Goal: Task Accomplishment & Management: Manage account settings

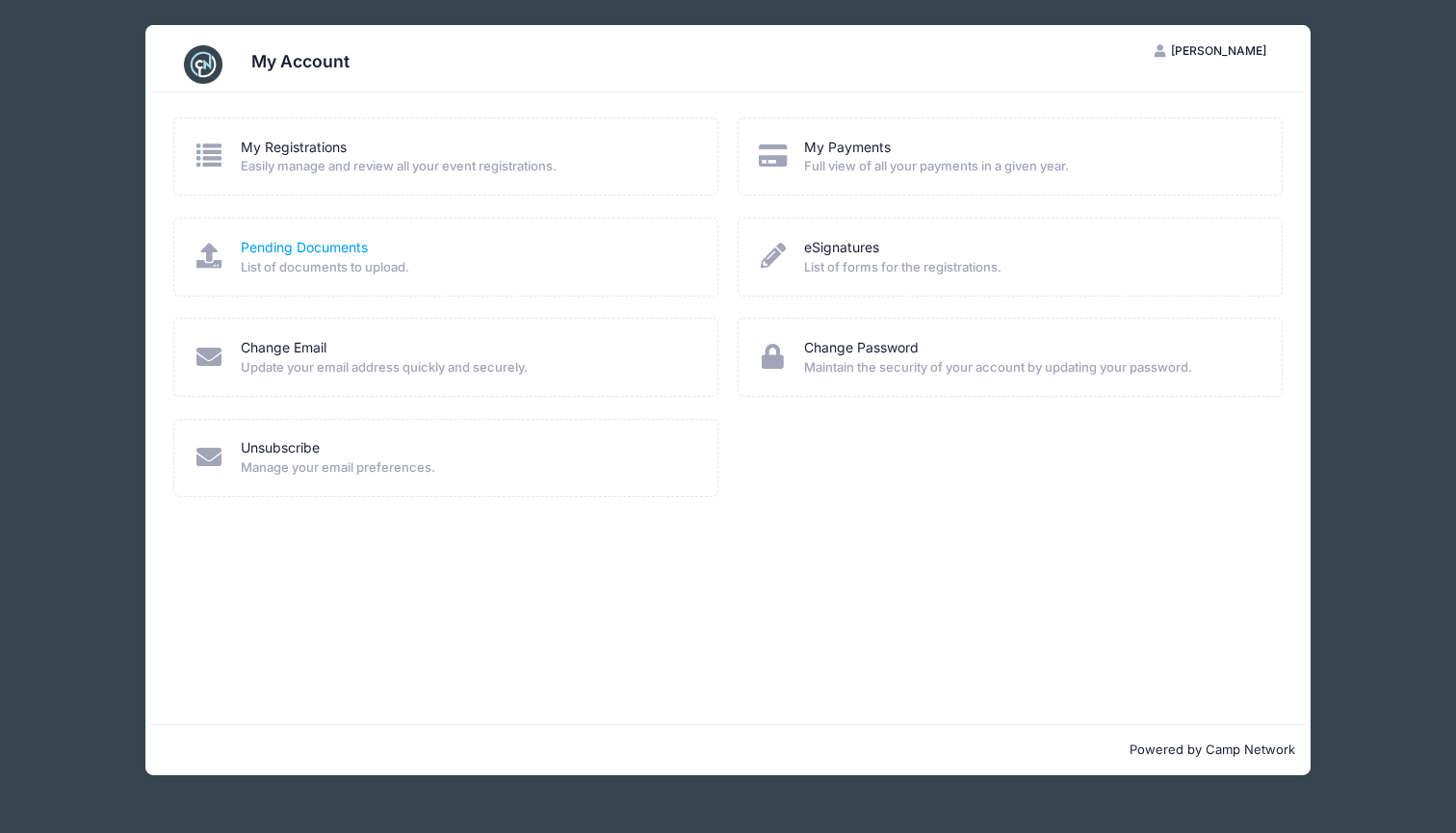
click at [302, 248] on link "Pending Documents" at bounding box center [304, 248] width 127 height 20
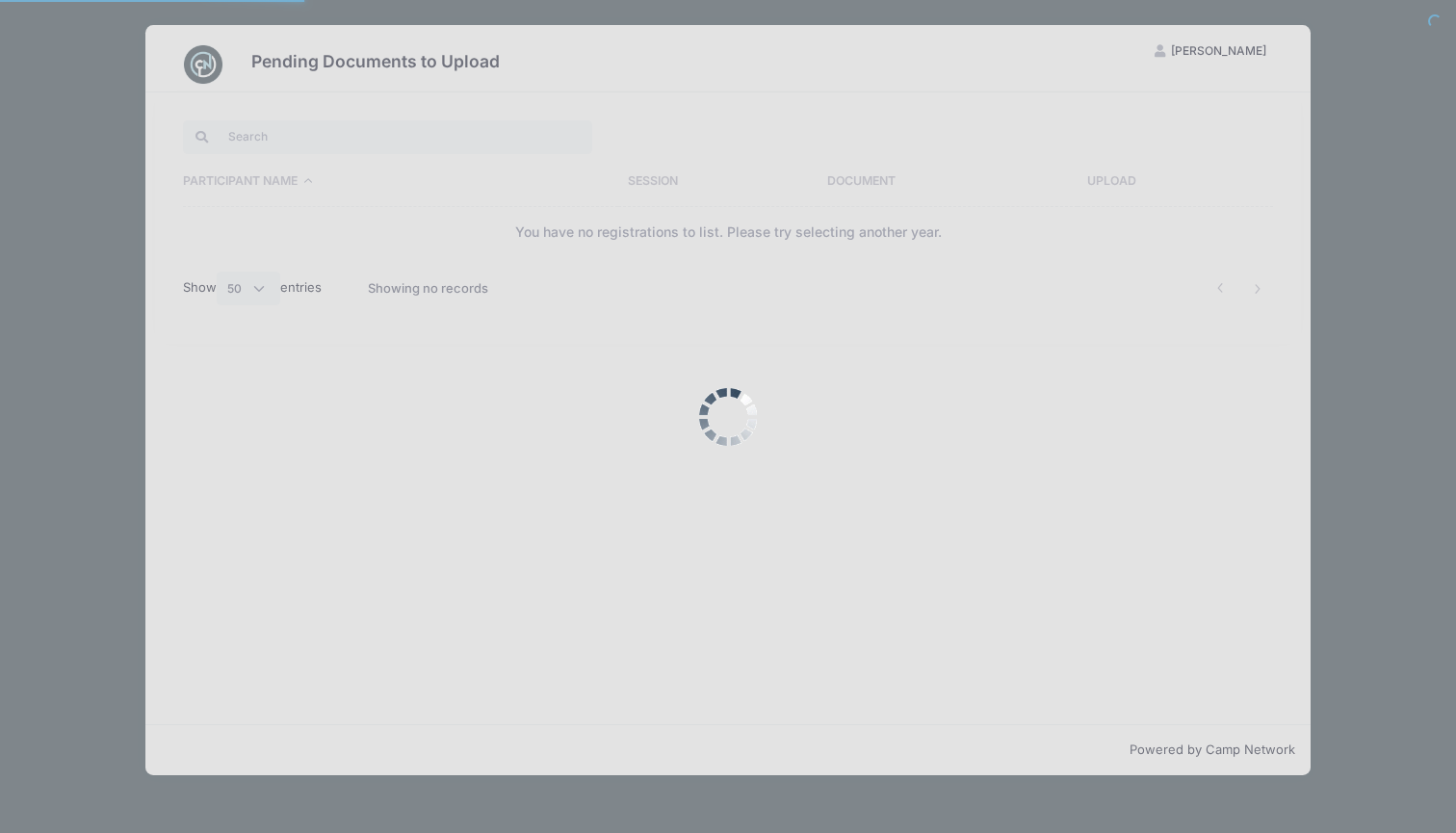
select select "50"
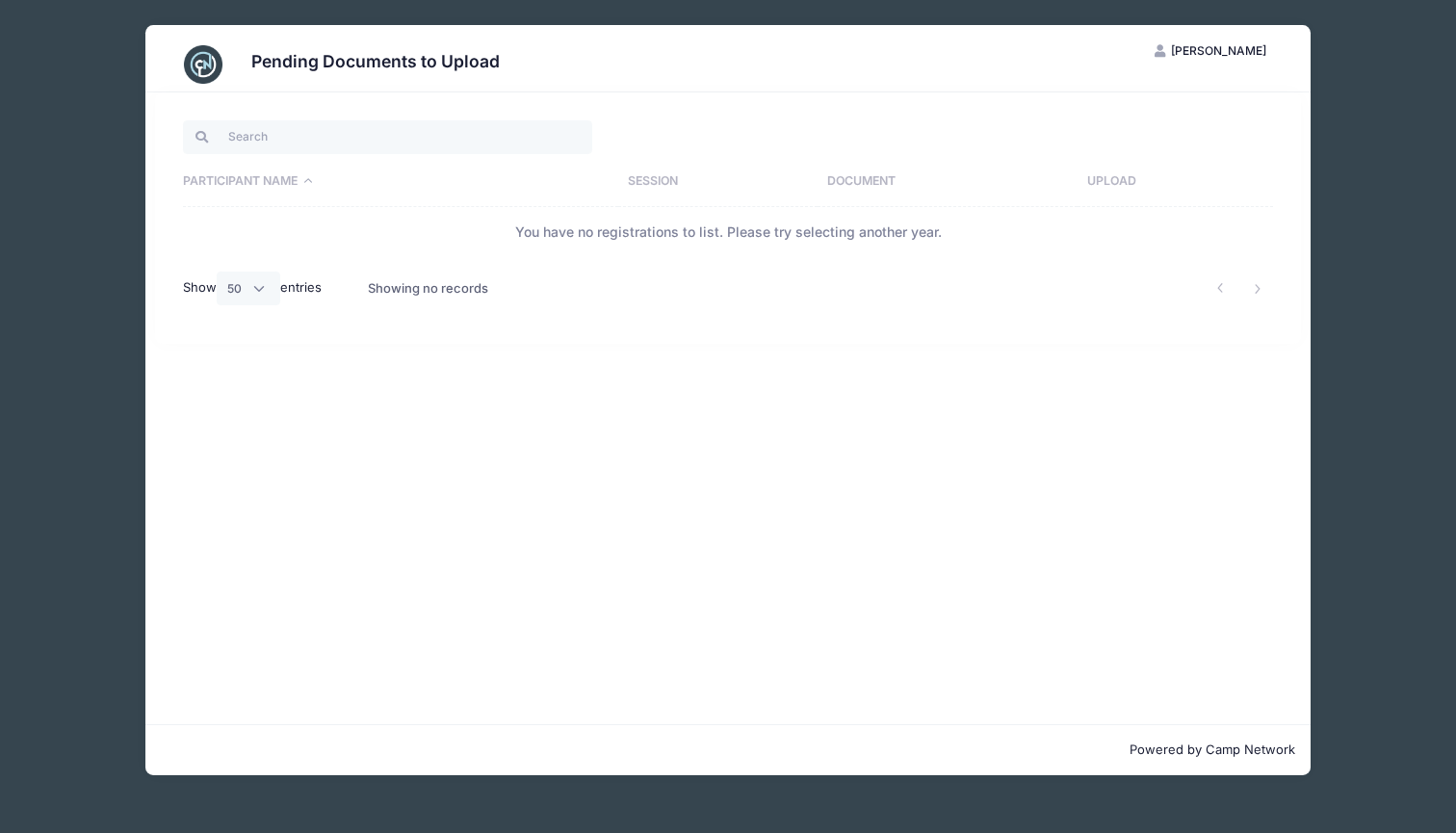
click at [293, 172] on th "Participant Name" at bounding box center [400, 181] width 435 height 51
click at [307, 172] on th "Participant Name" at bounding box center [400, 181] width 435 height 51
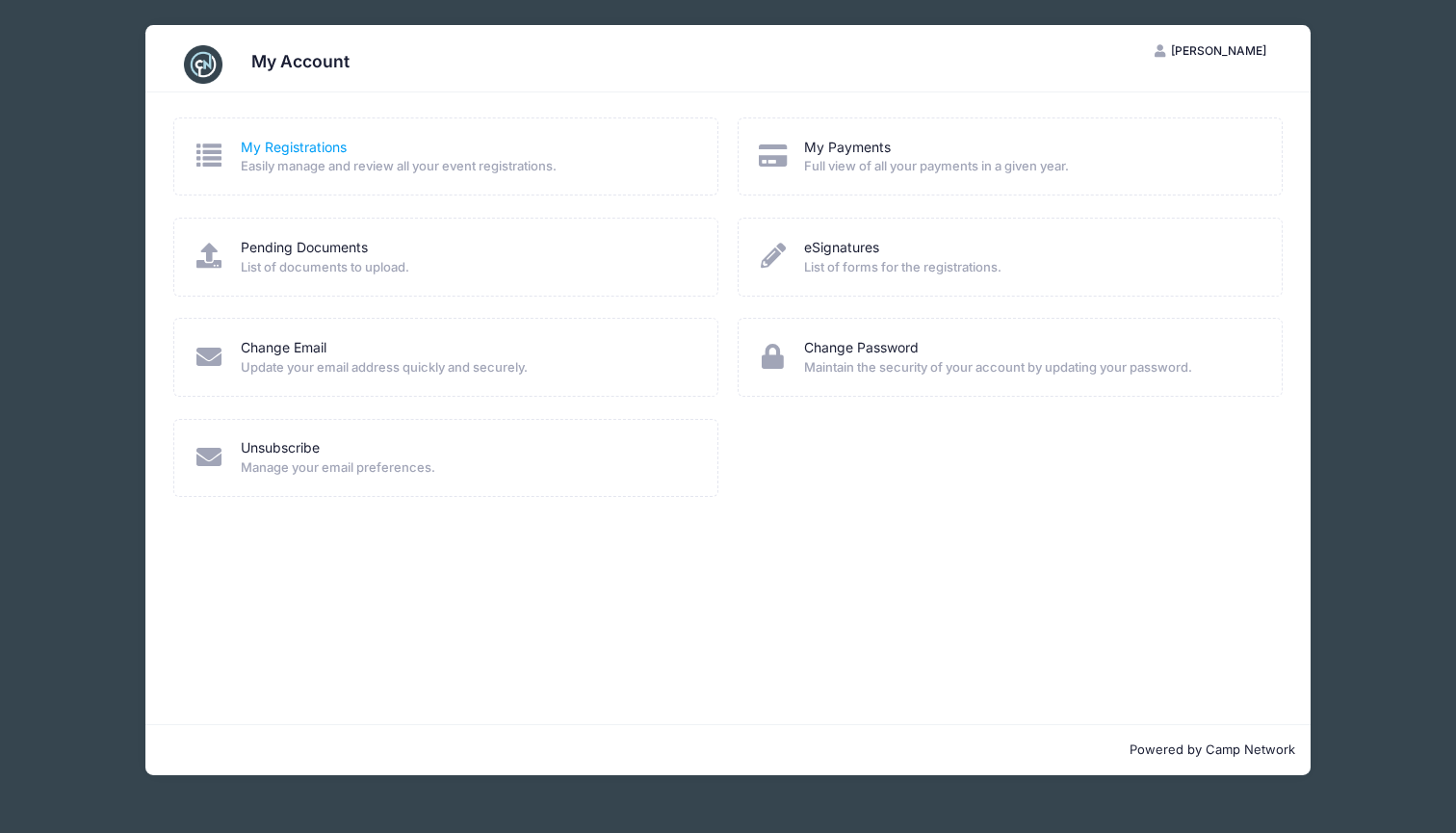
click at [289, 156] on link "My Registrations" at bounding box center [293, 148] width 106 height 20
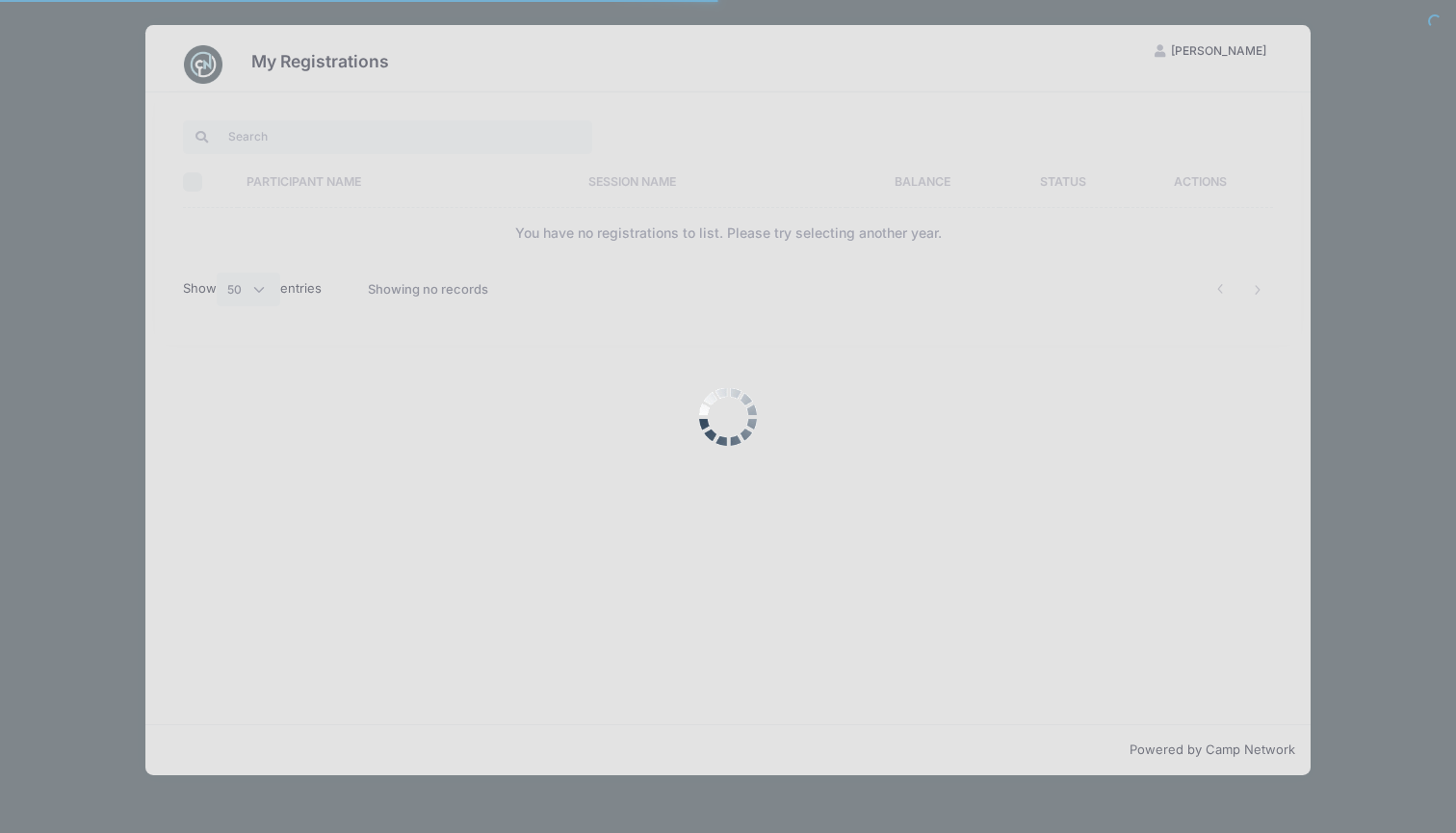
select select "50"
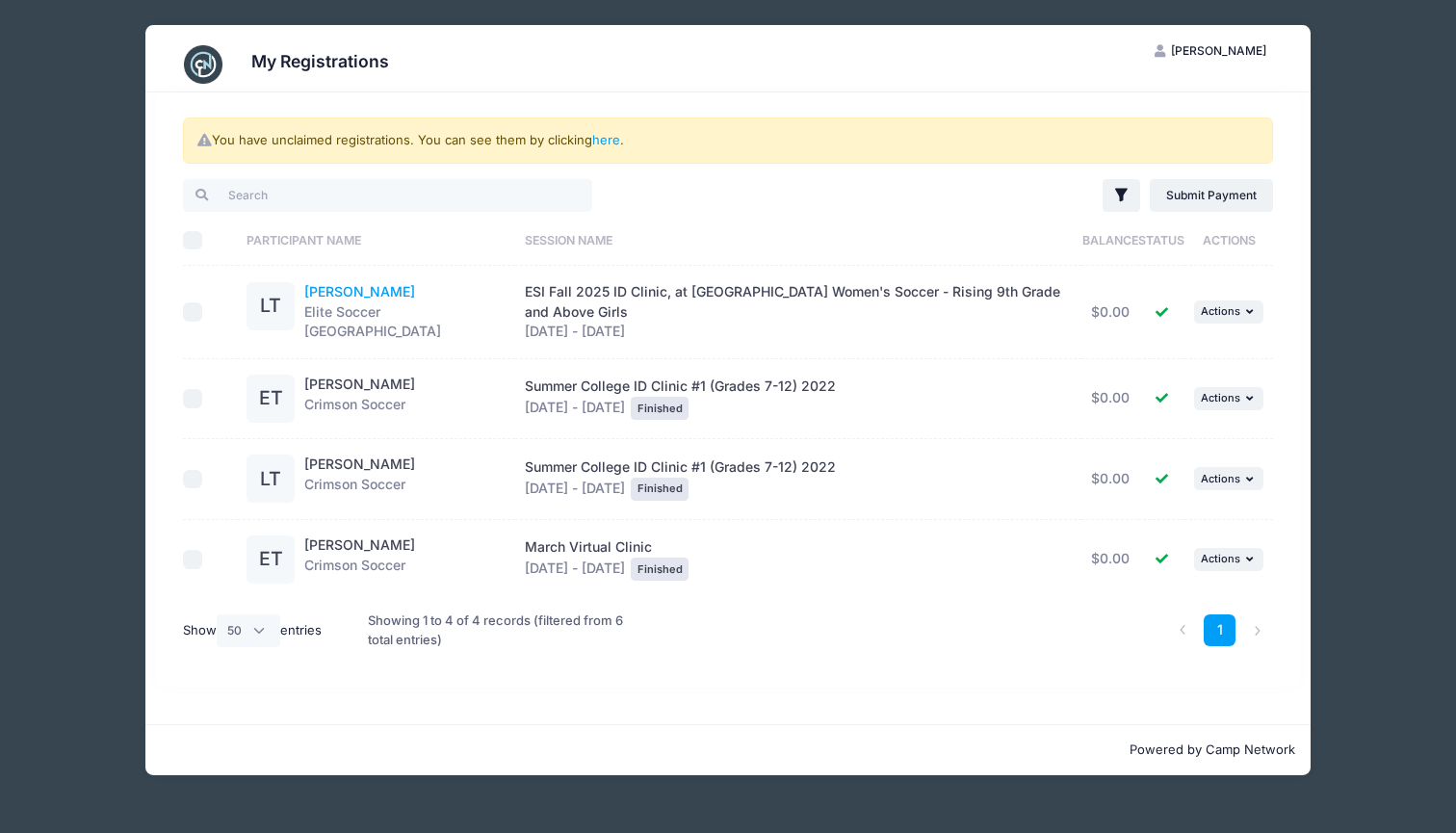
click at [326, 289] on link "Lily Trier" at bounding box center [360, 291] width 111 height 17
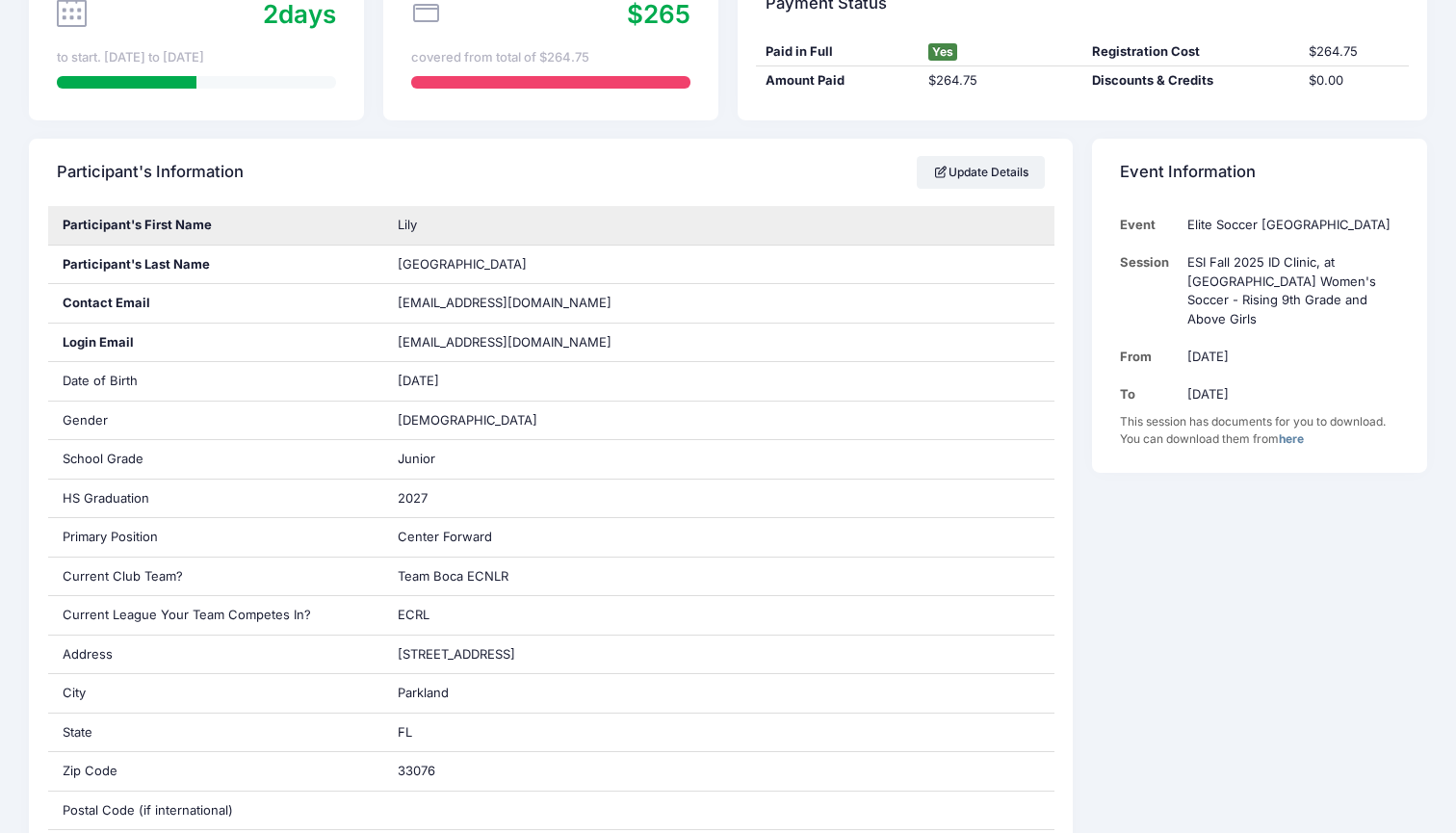
scroll to position [202, 0]
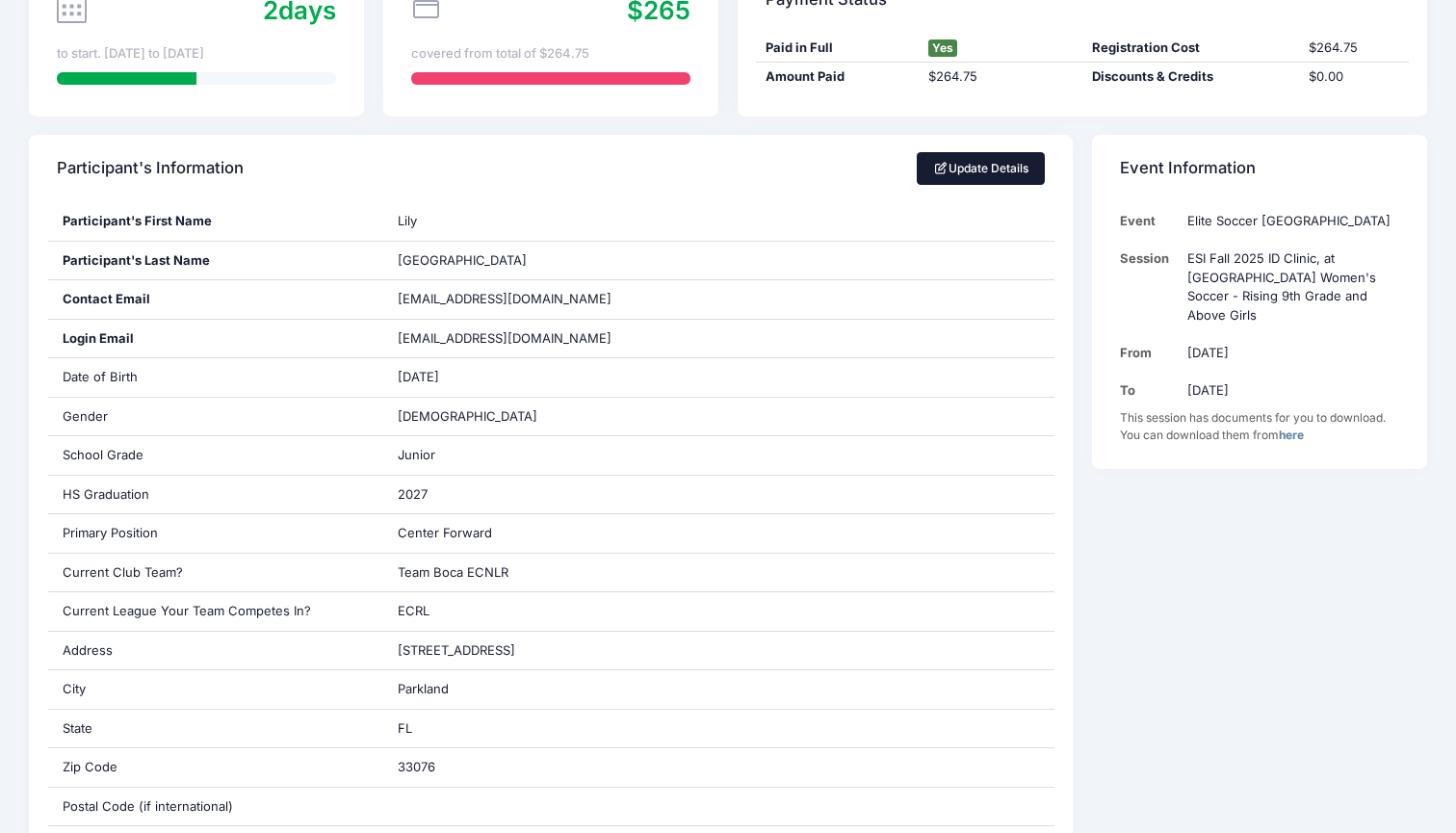
click at [1008, 176] on link "Update Details" at bounding box center [981, 168] width 128 height 33
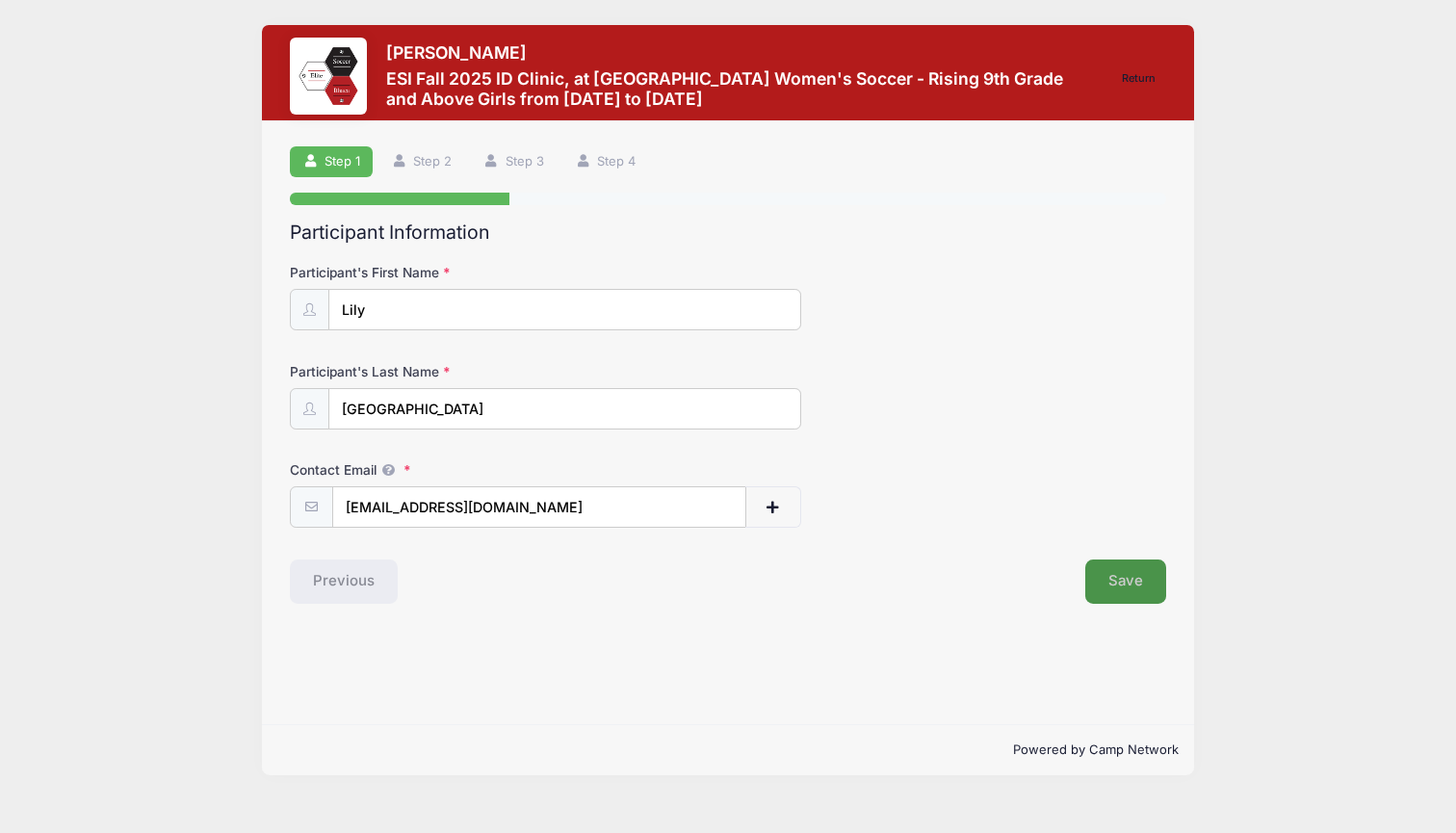
click at [1115, 573] on button "Save" at bounding box center [1126, 581] width 81 height 45
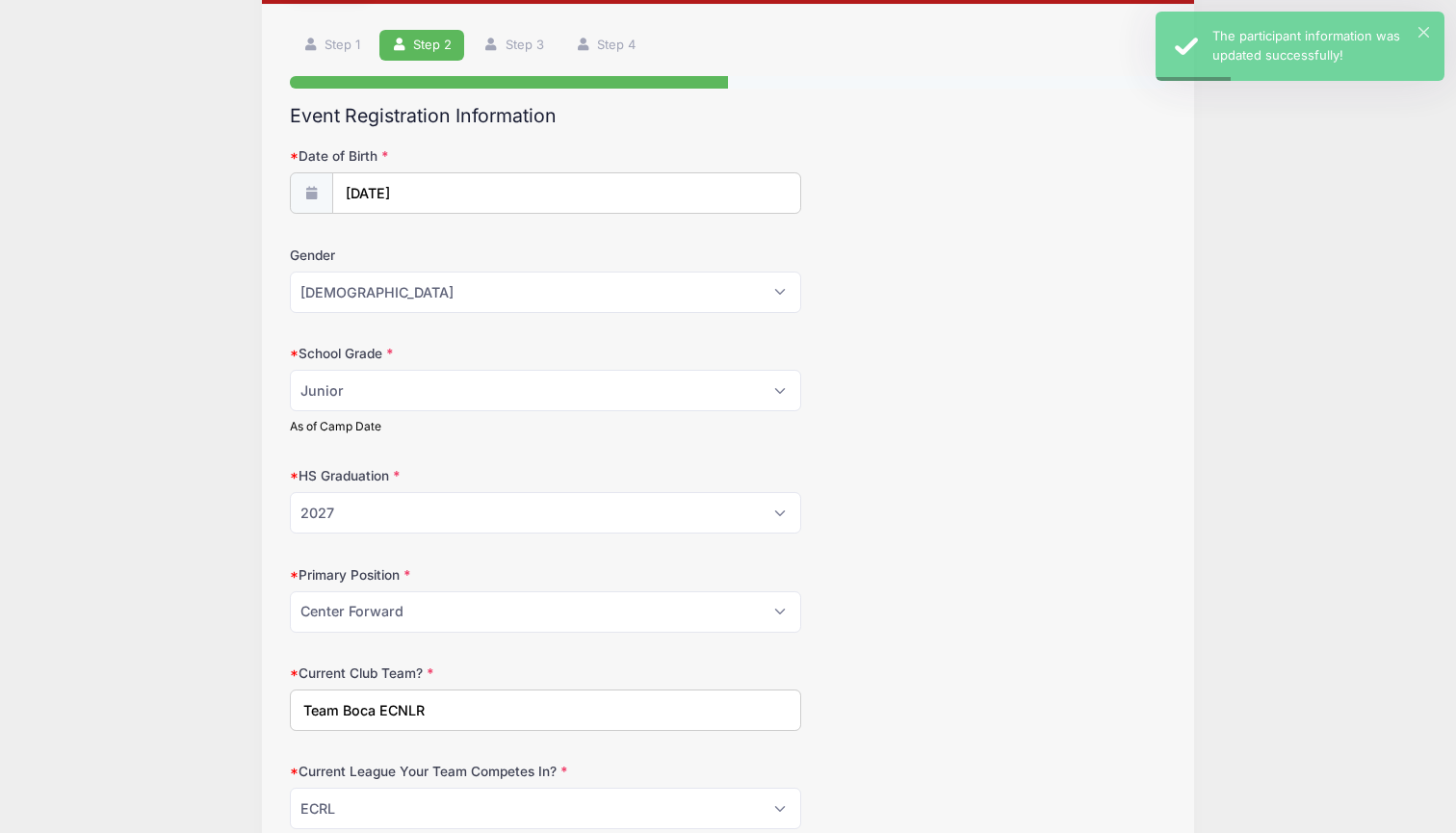
scroll to position [111, 0]
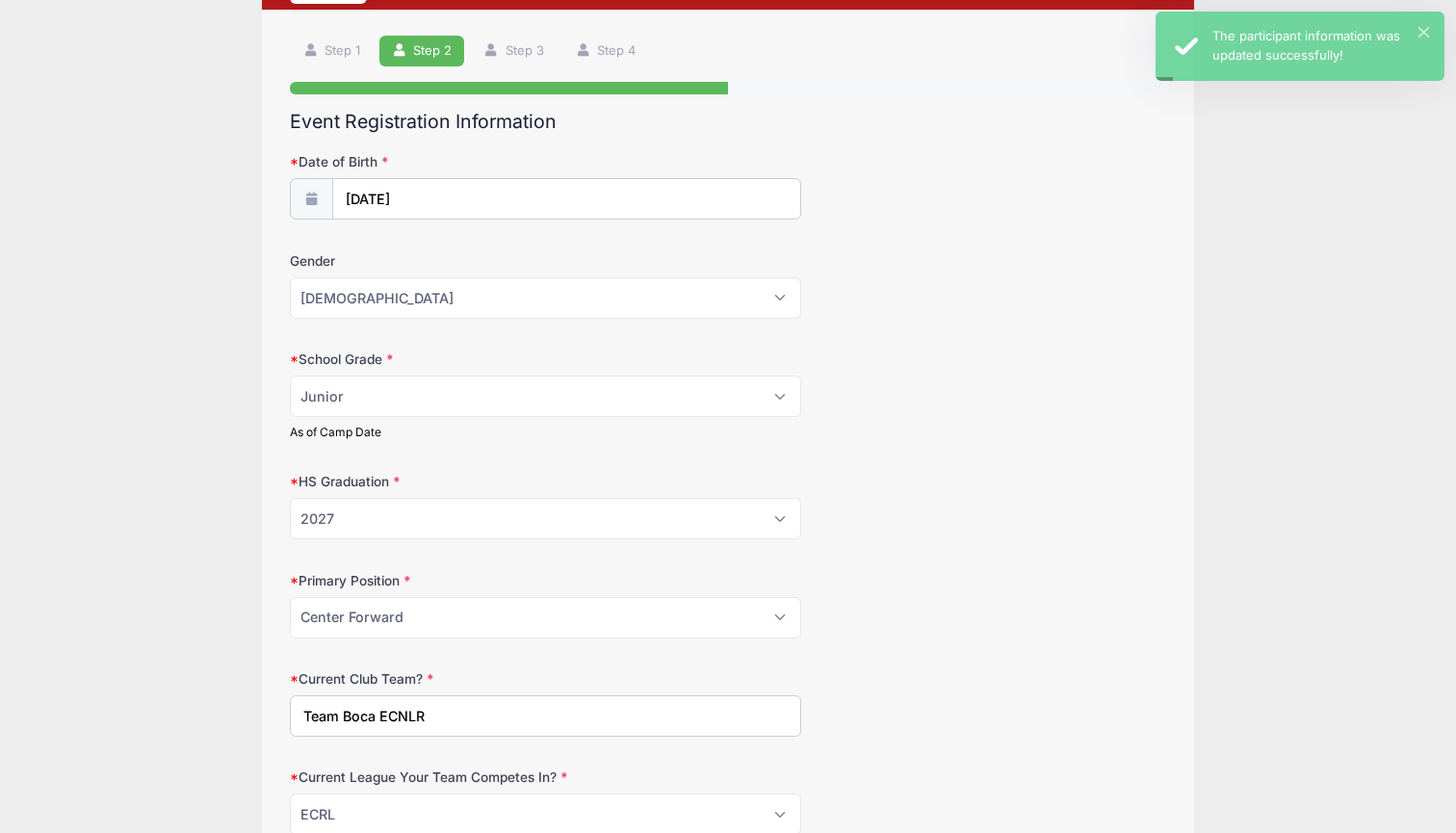
click at [427, 194] on input "[DATE]" at bounding box center [566, 199] width 468 height 42
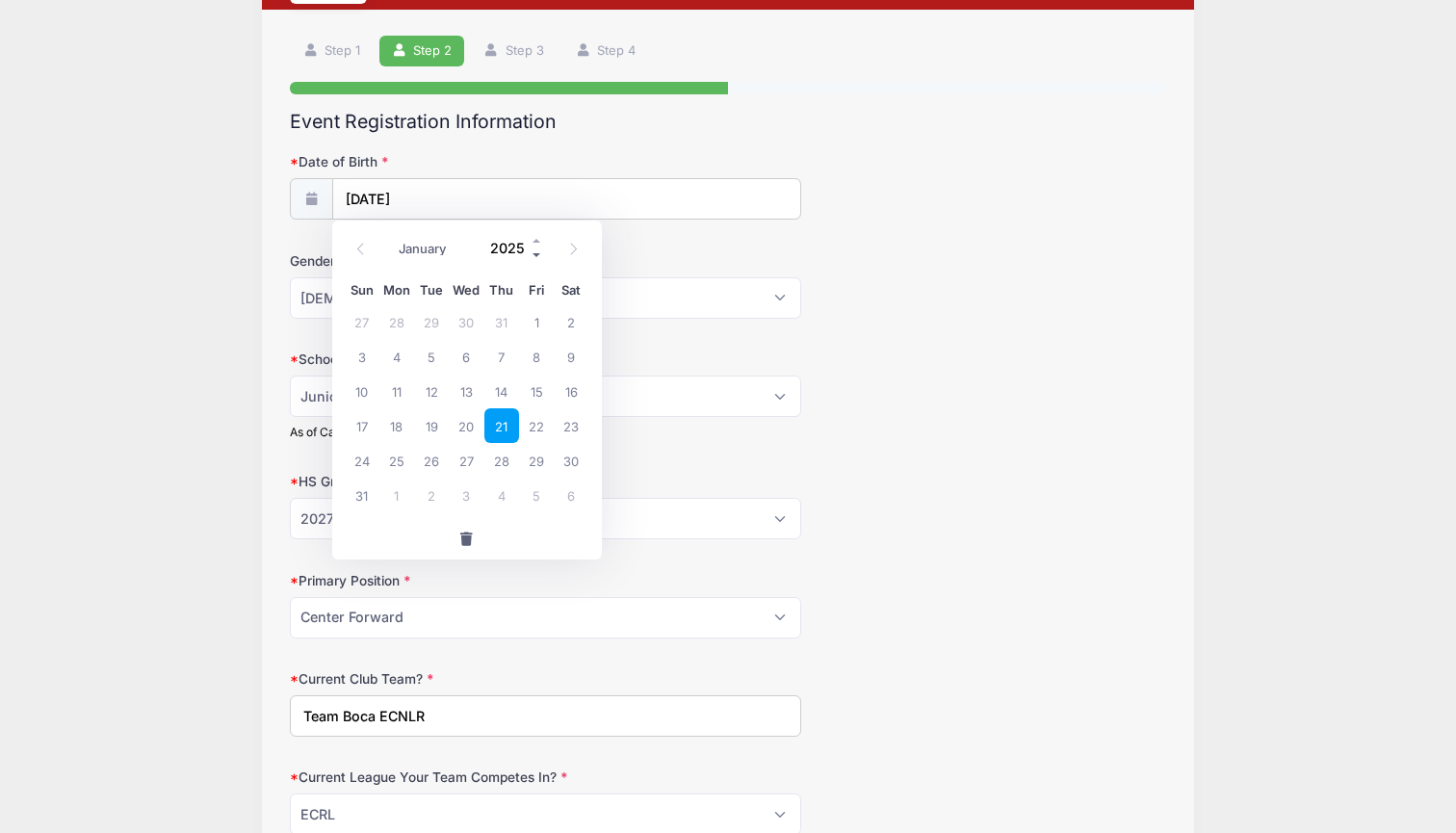
click at [537, 251] on span at bounding box center [538, 255] width 14 height 15
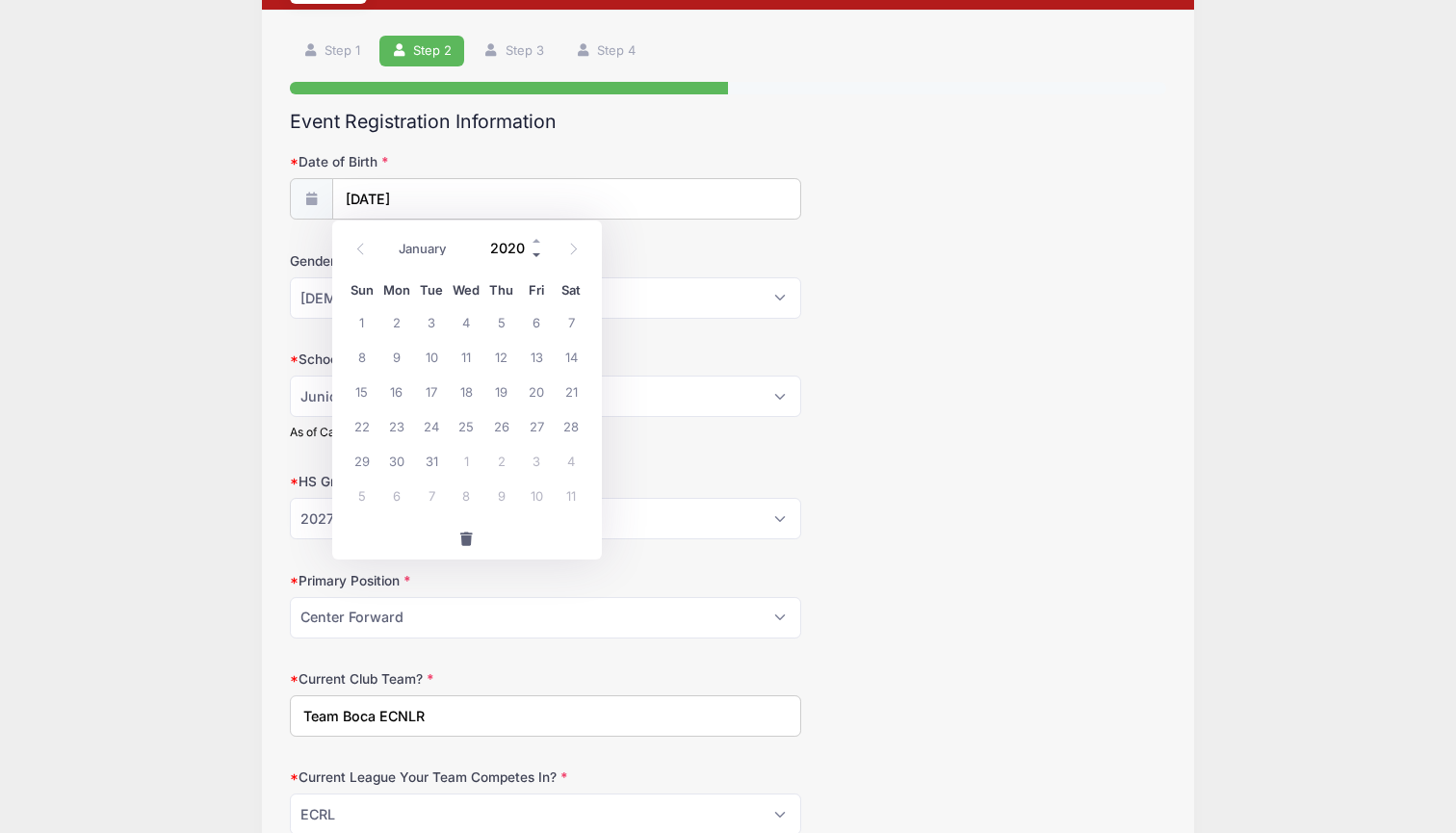
click at [537, 251] on span at bounding box center [538, 255] width 14 height 15
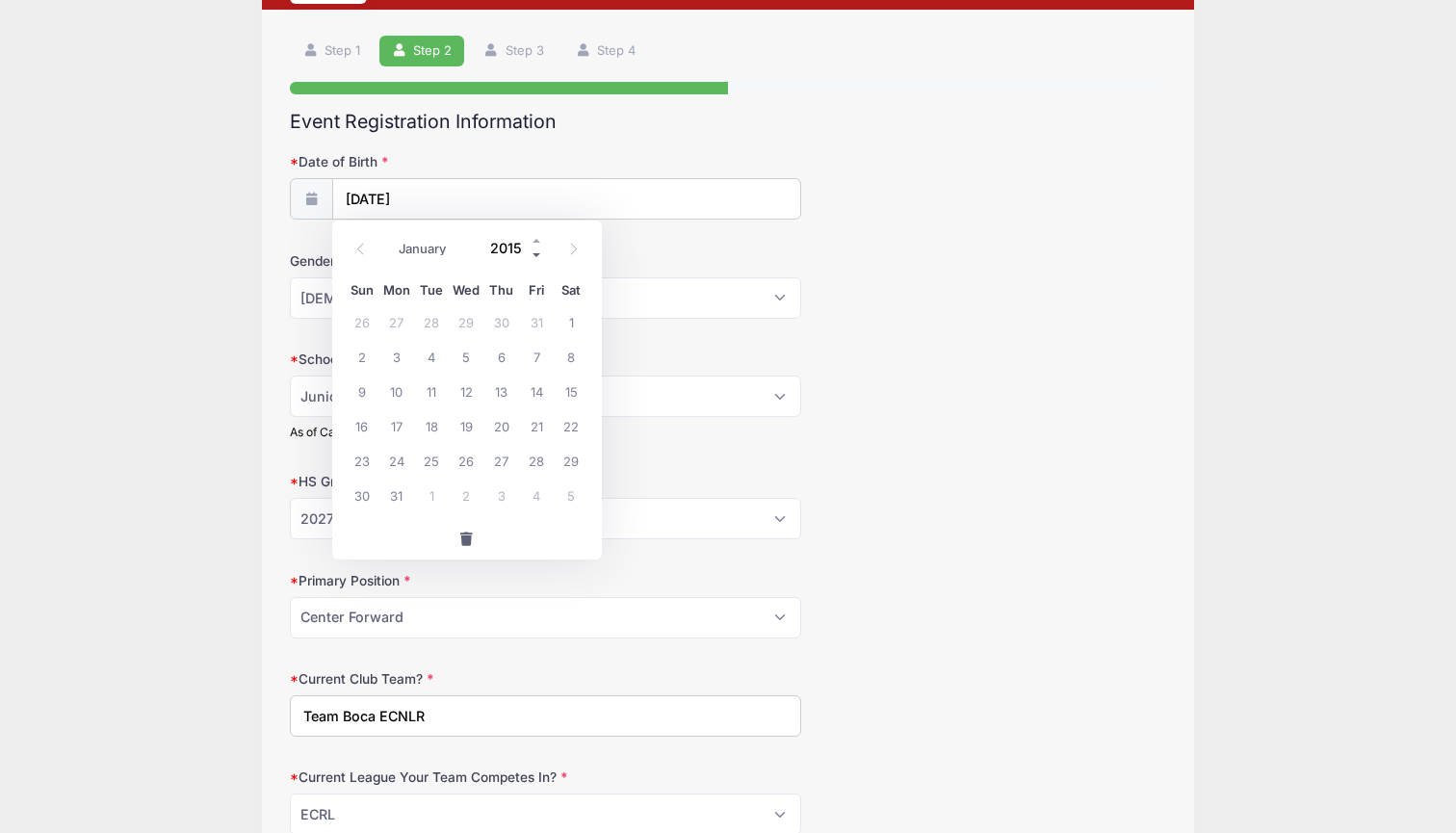
click at [537, 251] on span at bounding box center [538, 255] width 14 height 15
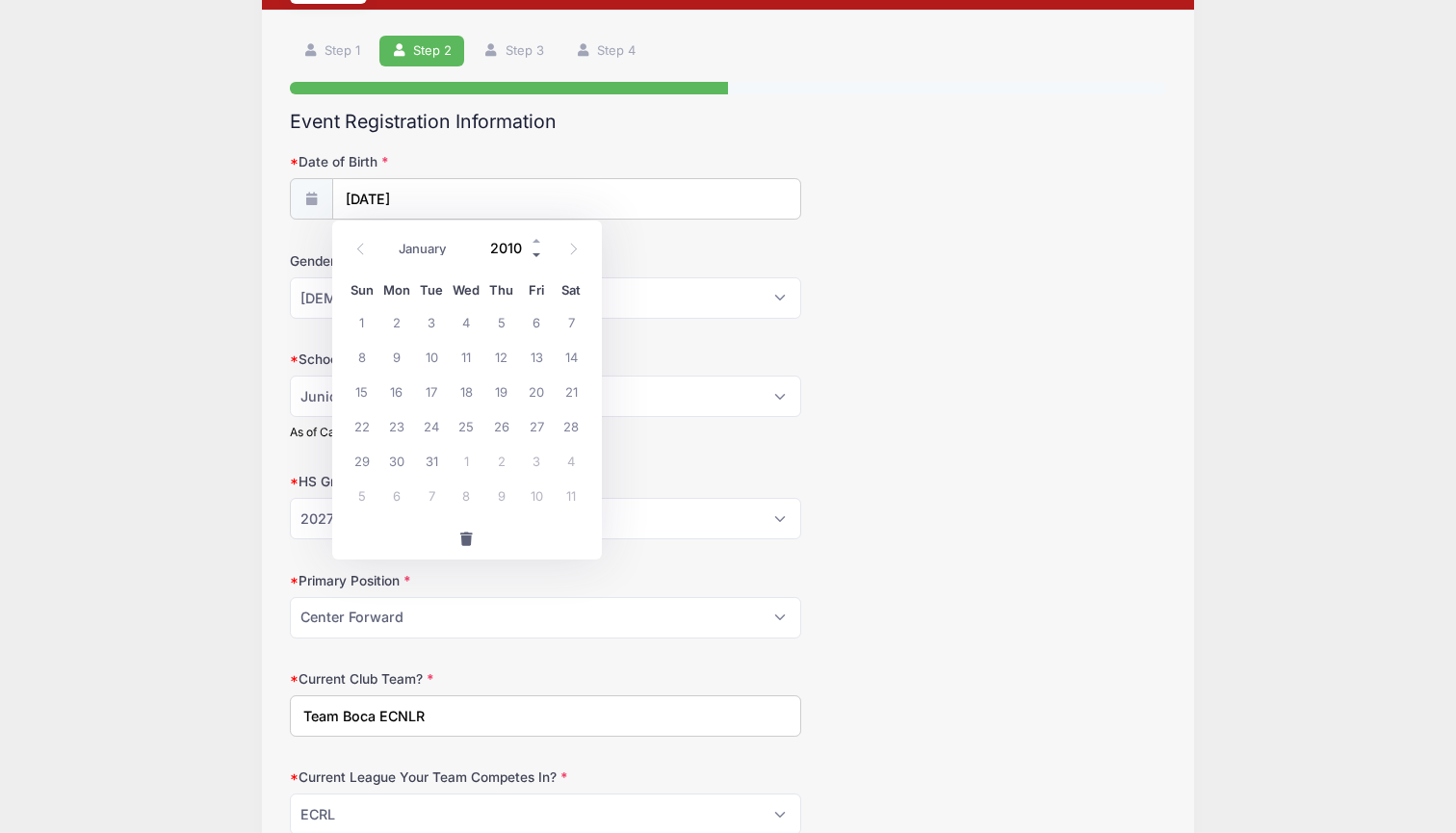
click at [537, 251] on span at bounding box center [538, 255] width 14 height 15
type input "2009"
click at [535, 427] on span "21" at bounding box center [536, 425] width 35 height 35
type input "[DATE]"
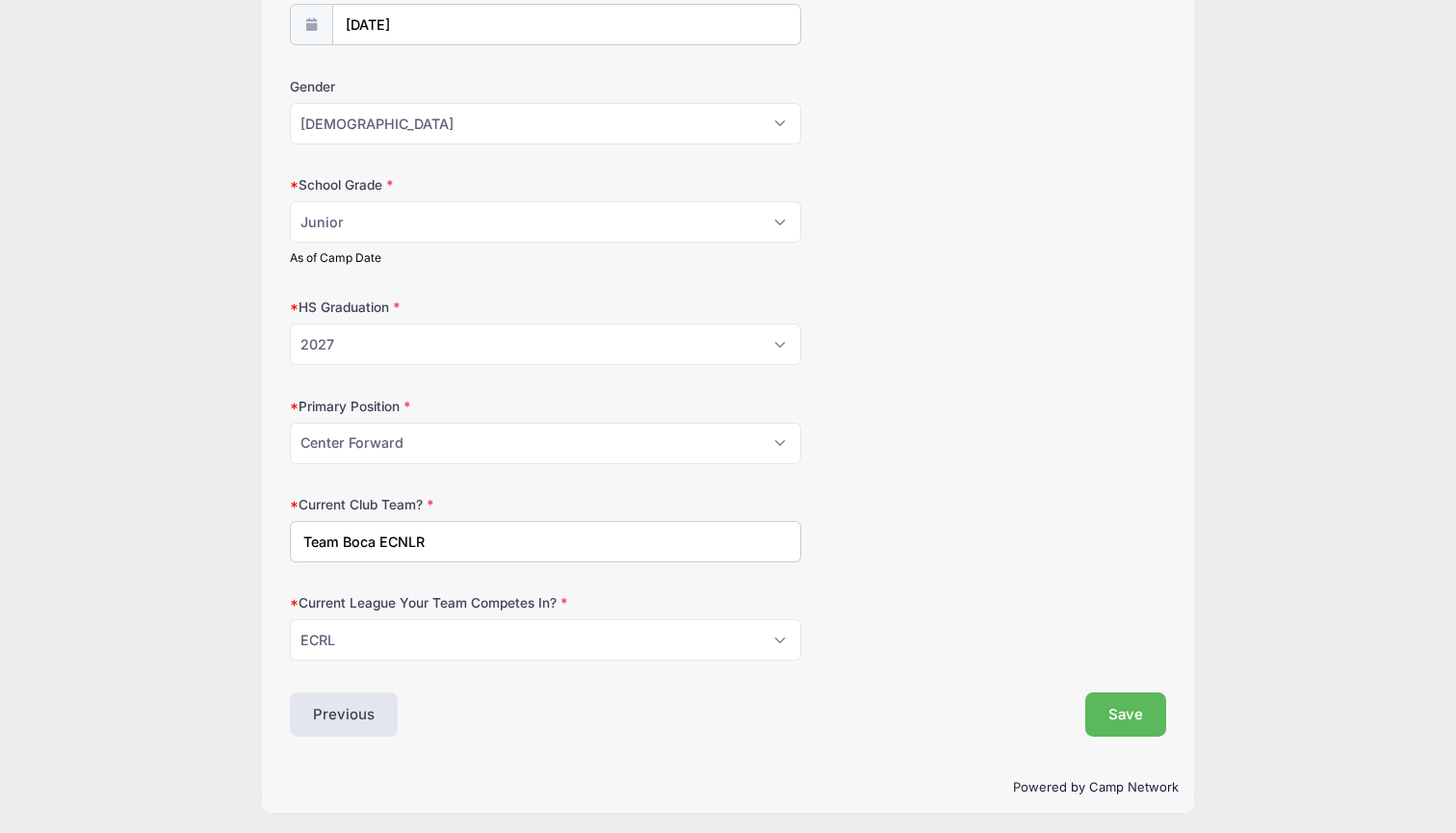
scroll to position [284, 0]
click at [1125, 707] on button "Save" at bounding box center [1126, 715] width 81 height 45
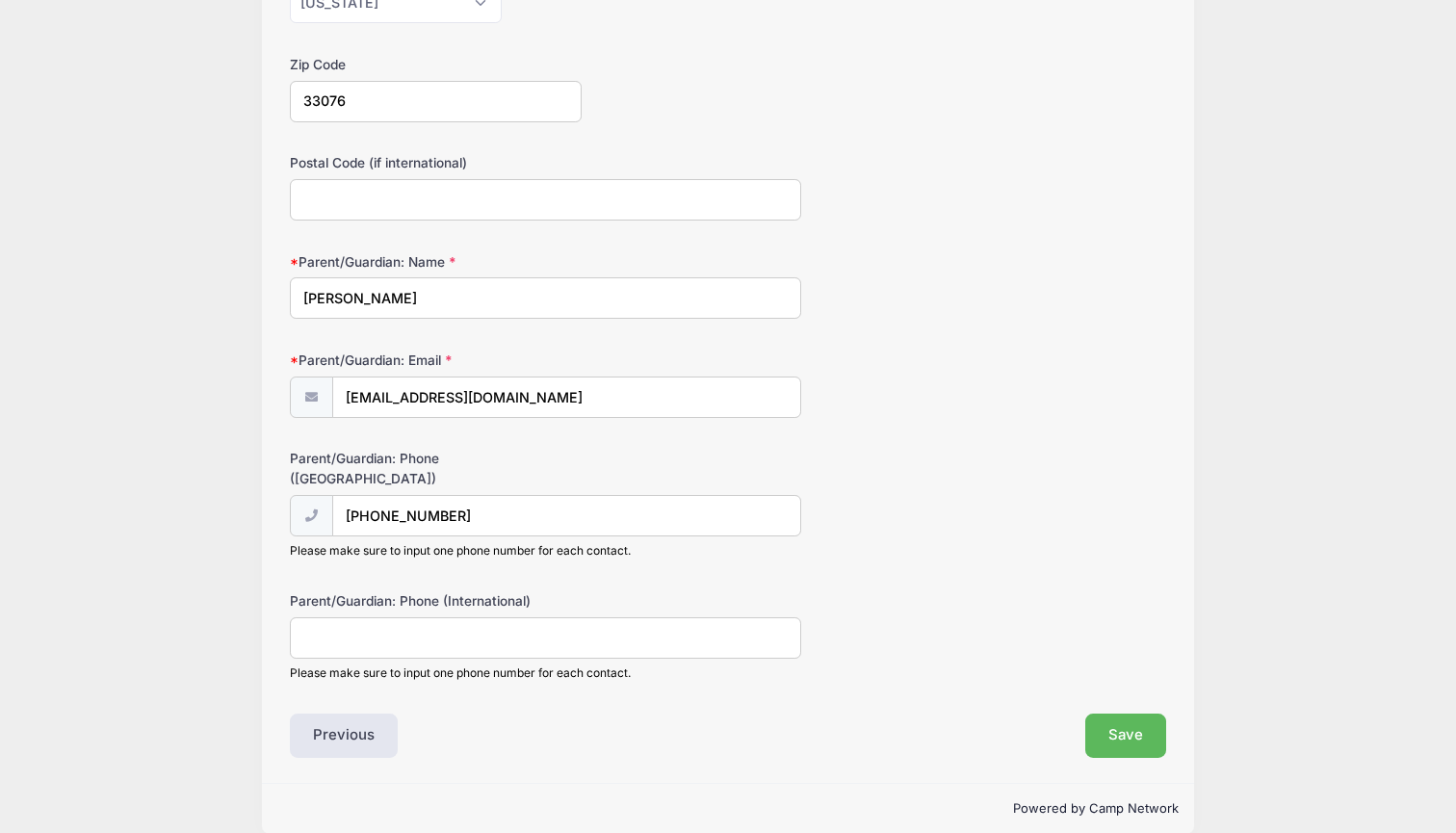
scroll to position [503, 0]
click at [1123, 722] on button "Save" at bounding box center [1126, 736] width 81 height 45
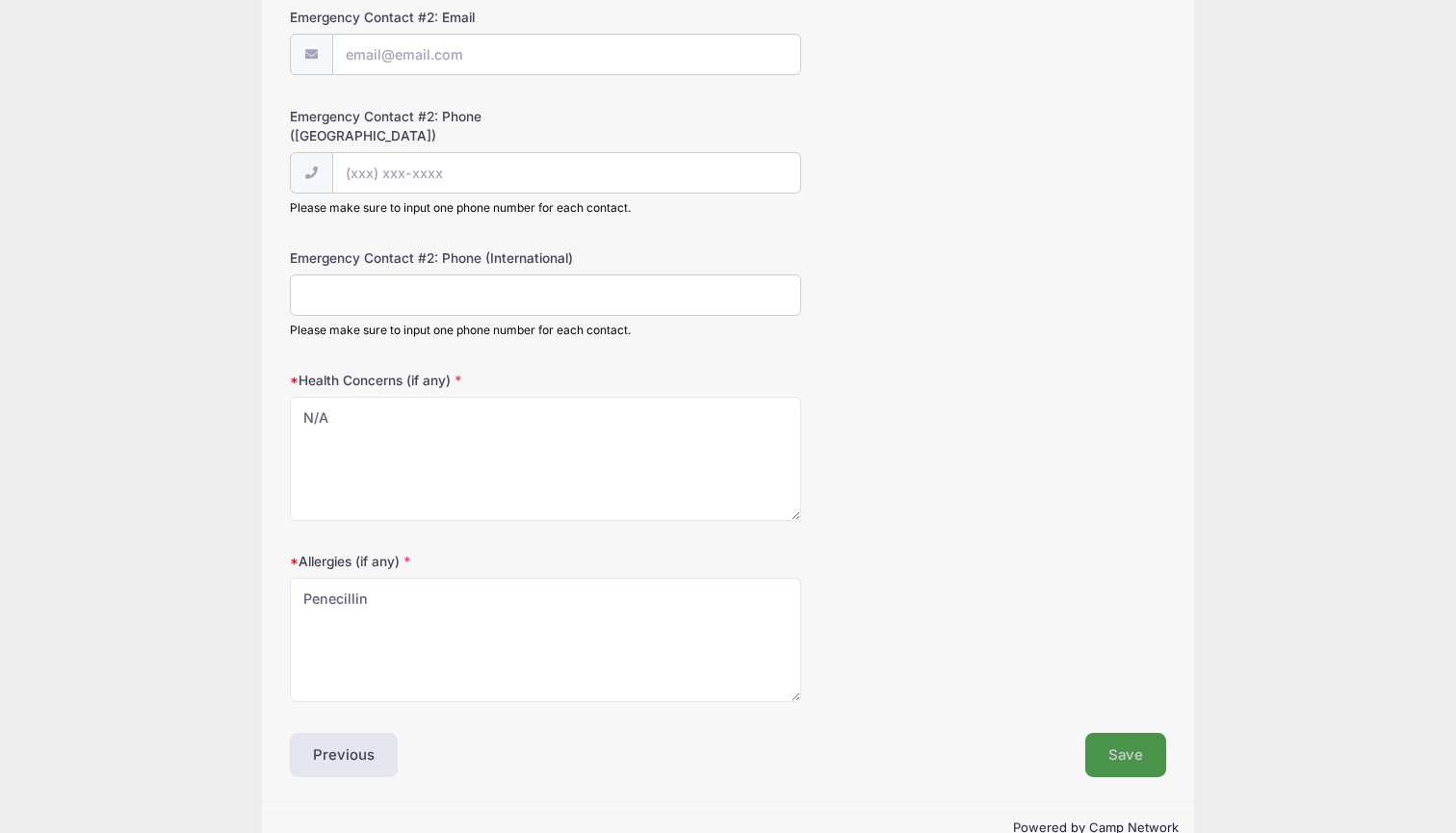
scroll to position [814, 0]
click at [1141, 734] on button "Save" at bounding box center [1126, 756] width 81 height 45
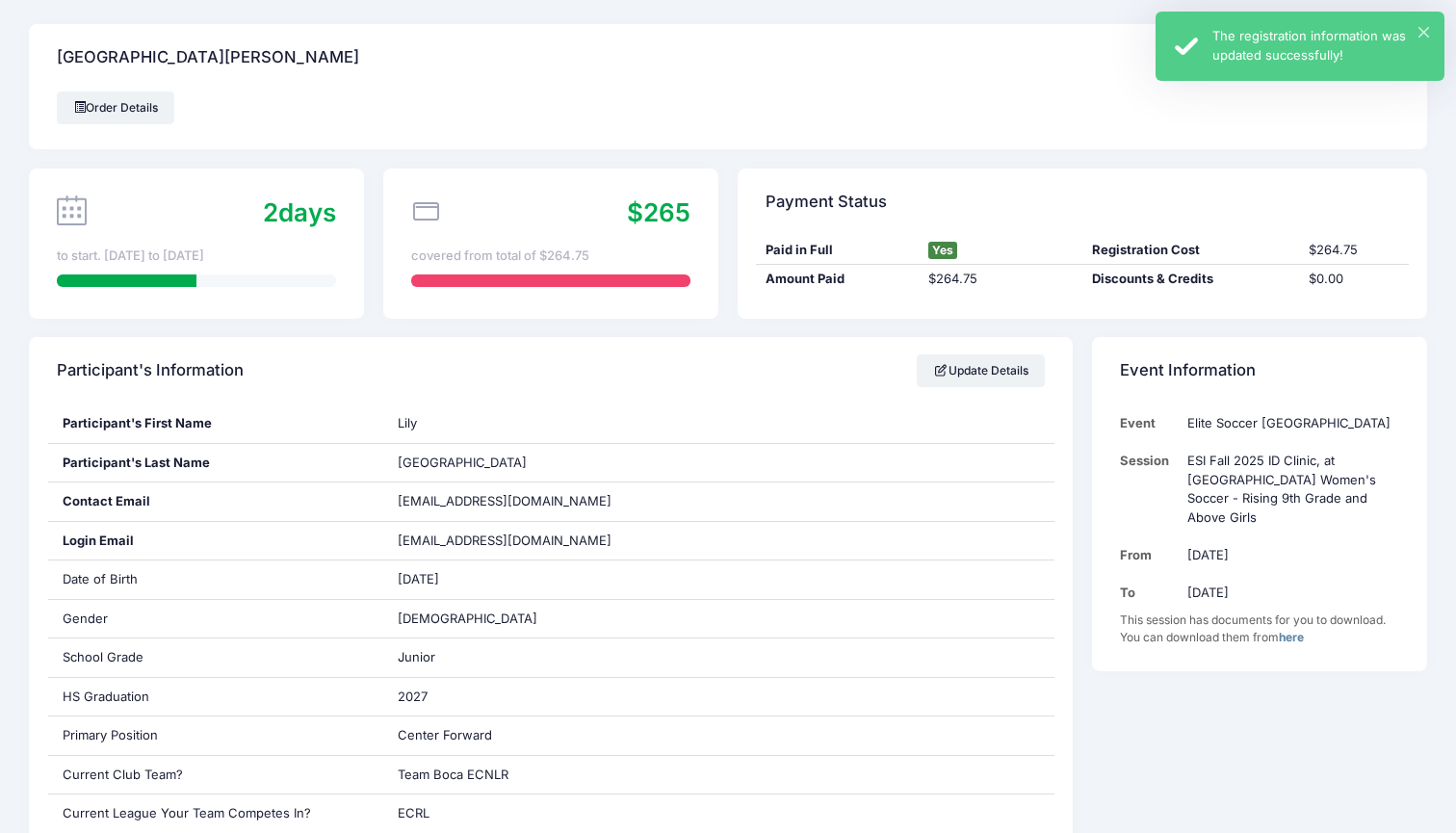
click at [1422, 24] on div "× The registration information was updated successfully!" at bounding box center [1300, 47] width 289 height 69
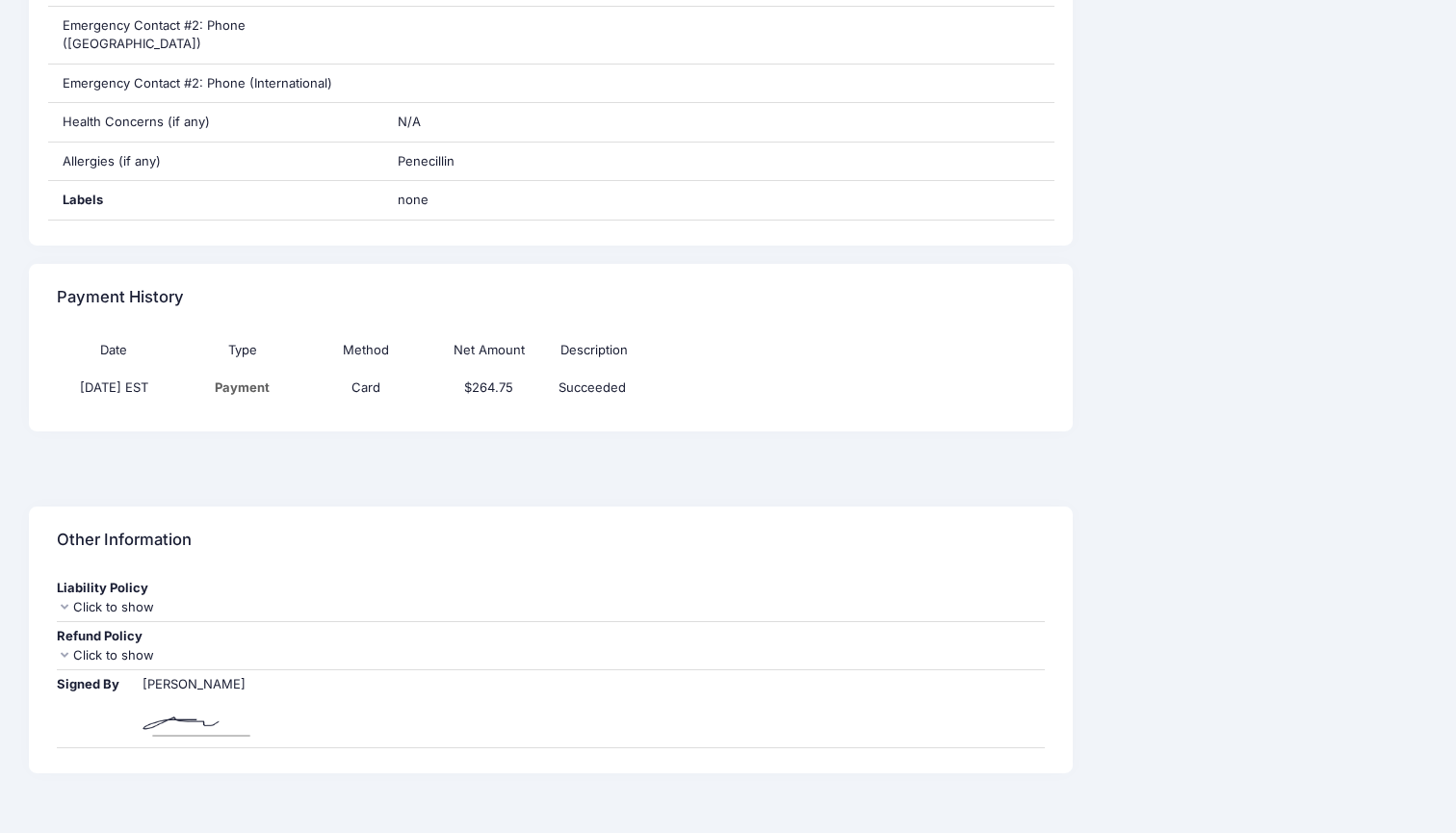
scroll to position [1430, 0]
